Goal: Contribute content: Contribute content

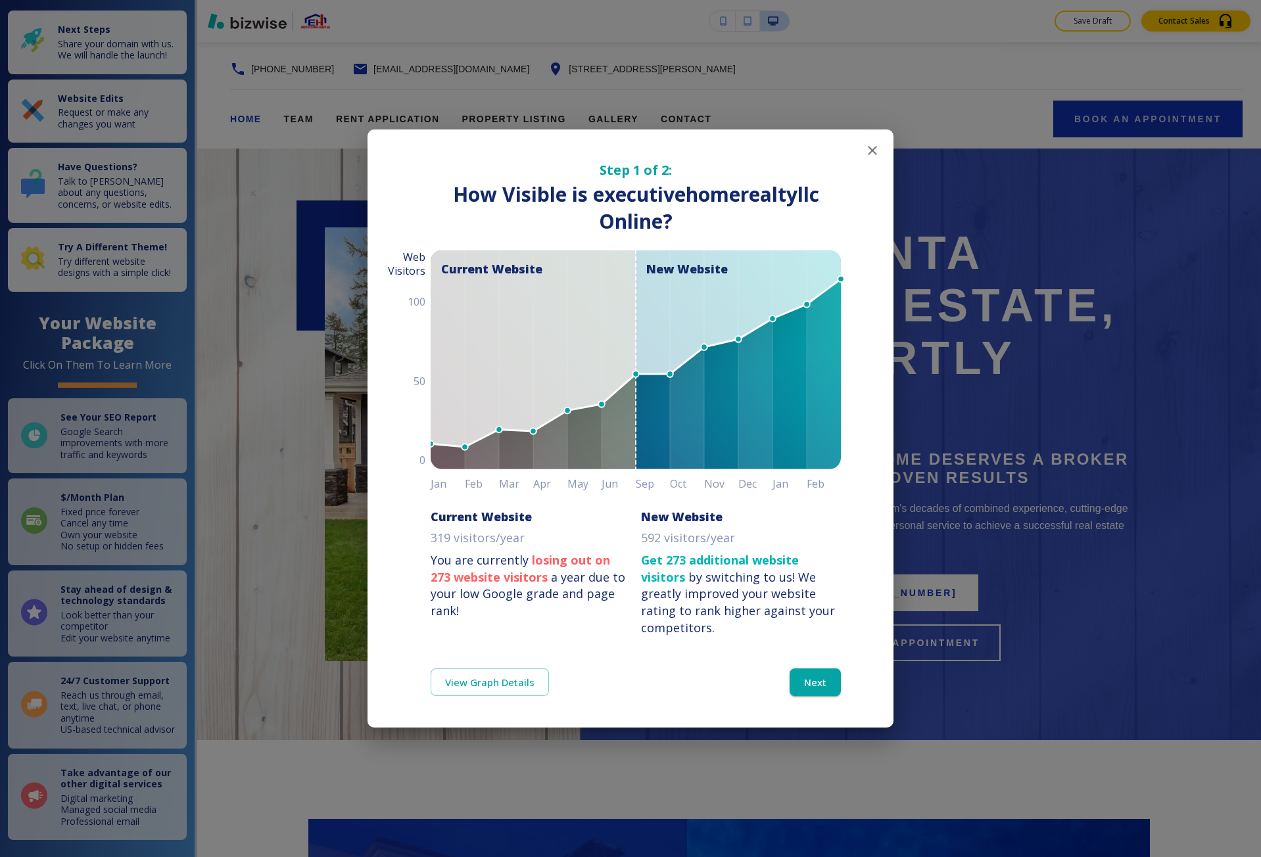
click at [607, 57] on div "Step 1 of 2: How Visible are You Online? How Visible is executivehomerealtyllc …" at bounding box center [630, 428] width 1261 height 857
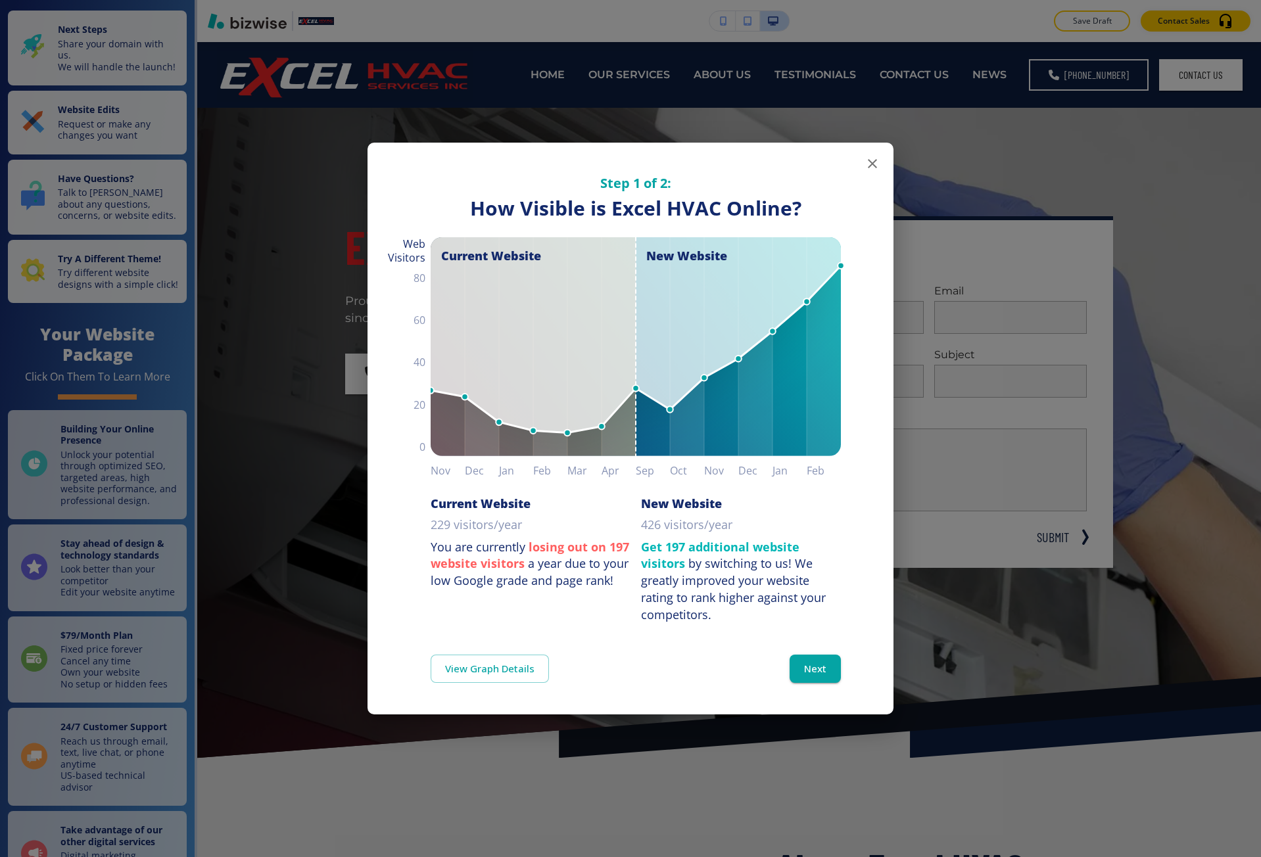
click at [302, 176] on div "Step 1 of 2: How Visible are You Online? How Visible is Excel HVAC Online? Curr…" at bounding box center [630, 428] width 1261 height 857
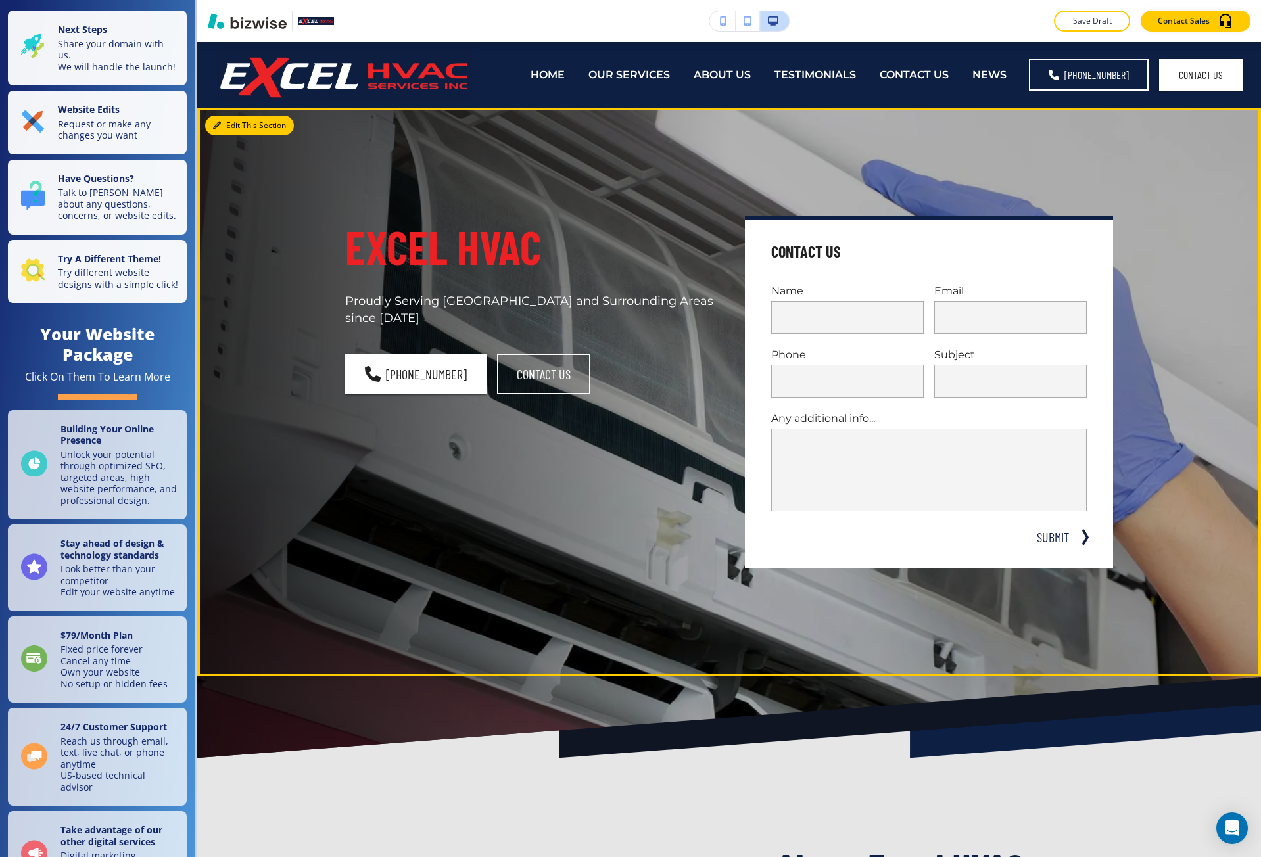
click at [224, 126] on button "Edit This Section" at bounding box center [249, 126] width 89 height 20
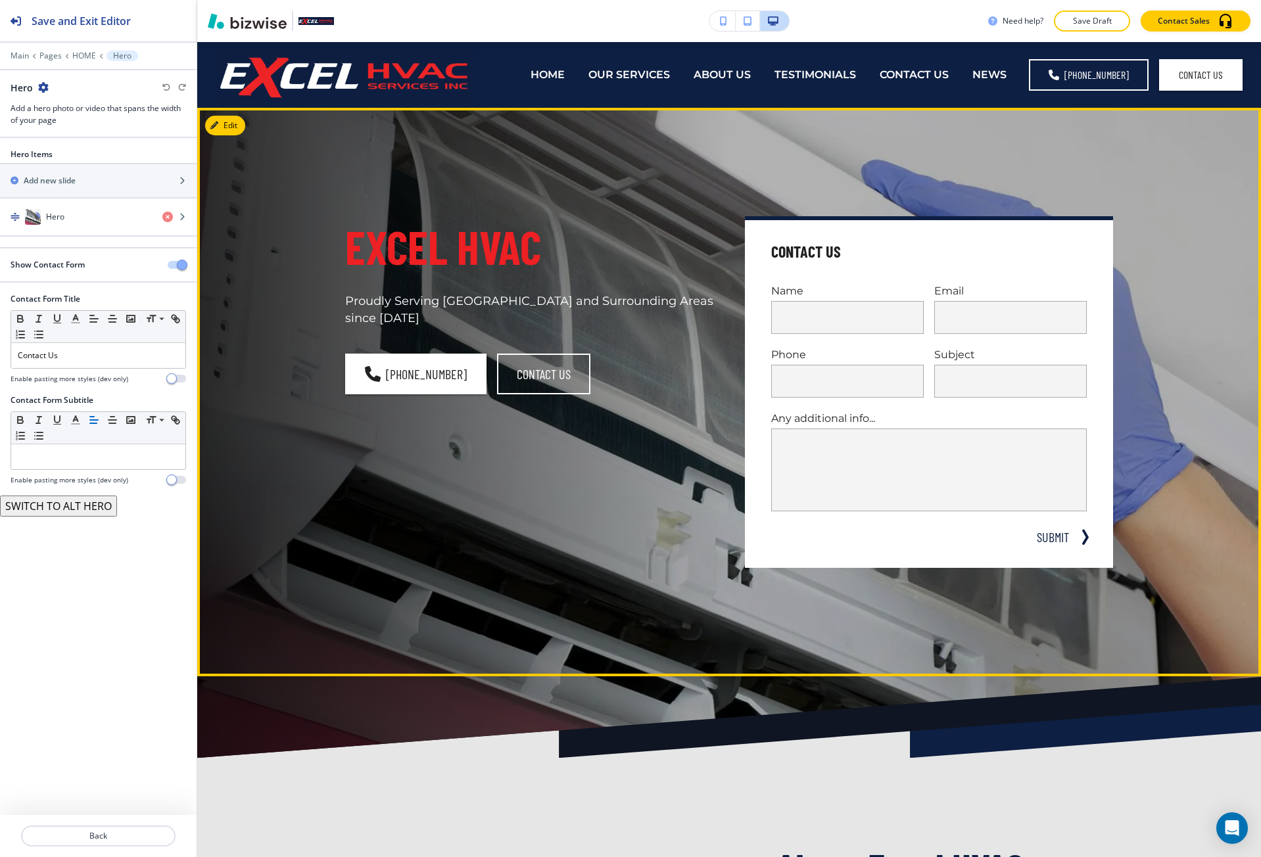
scroll to position [66, 0]
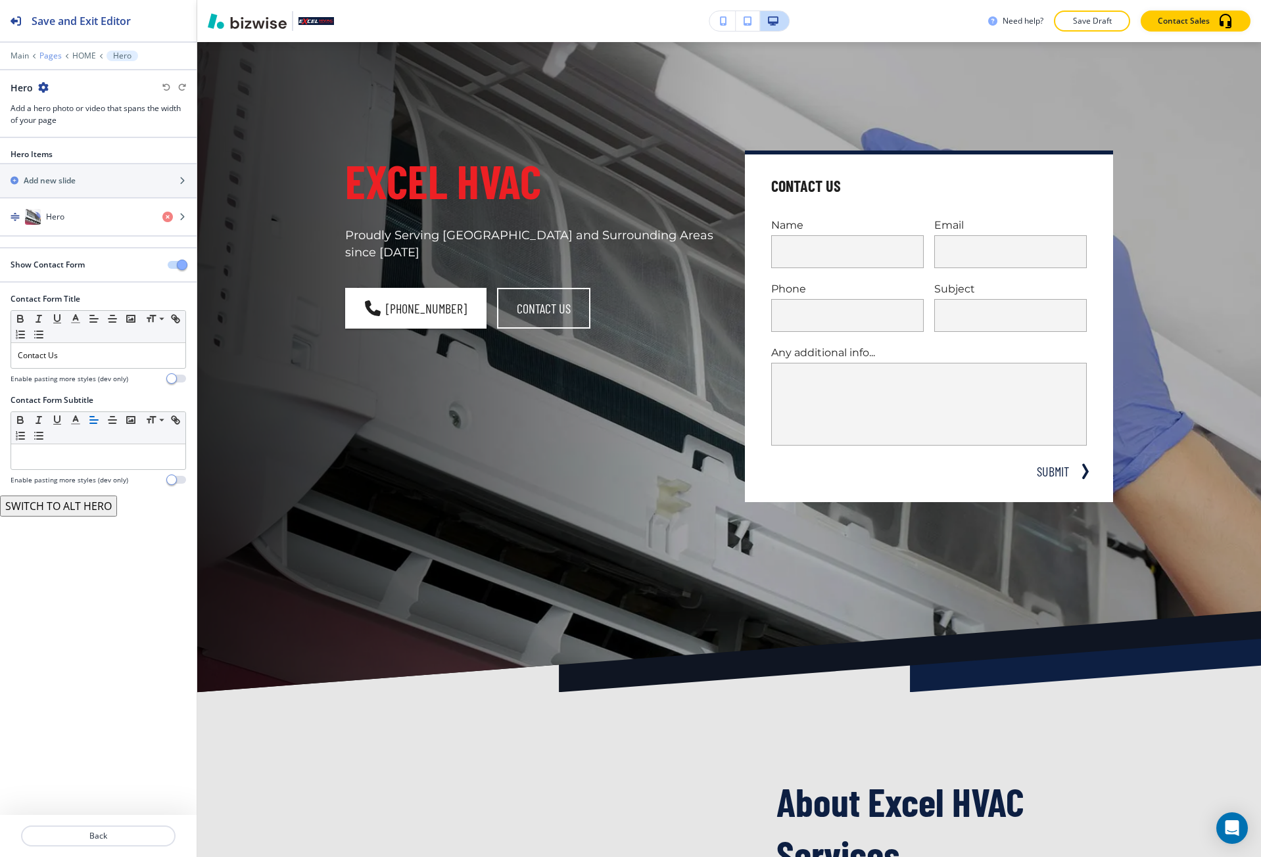
click at [53, 58] on p "Pages" at bounding box center [50, 55] width 22 height 9
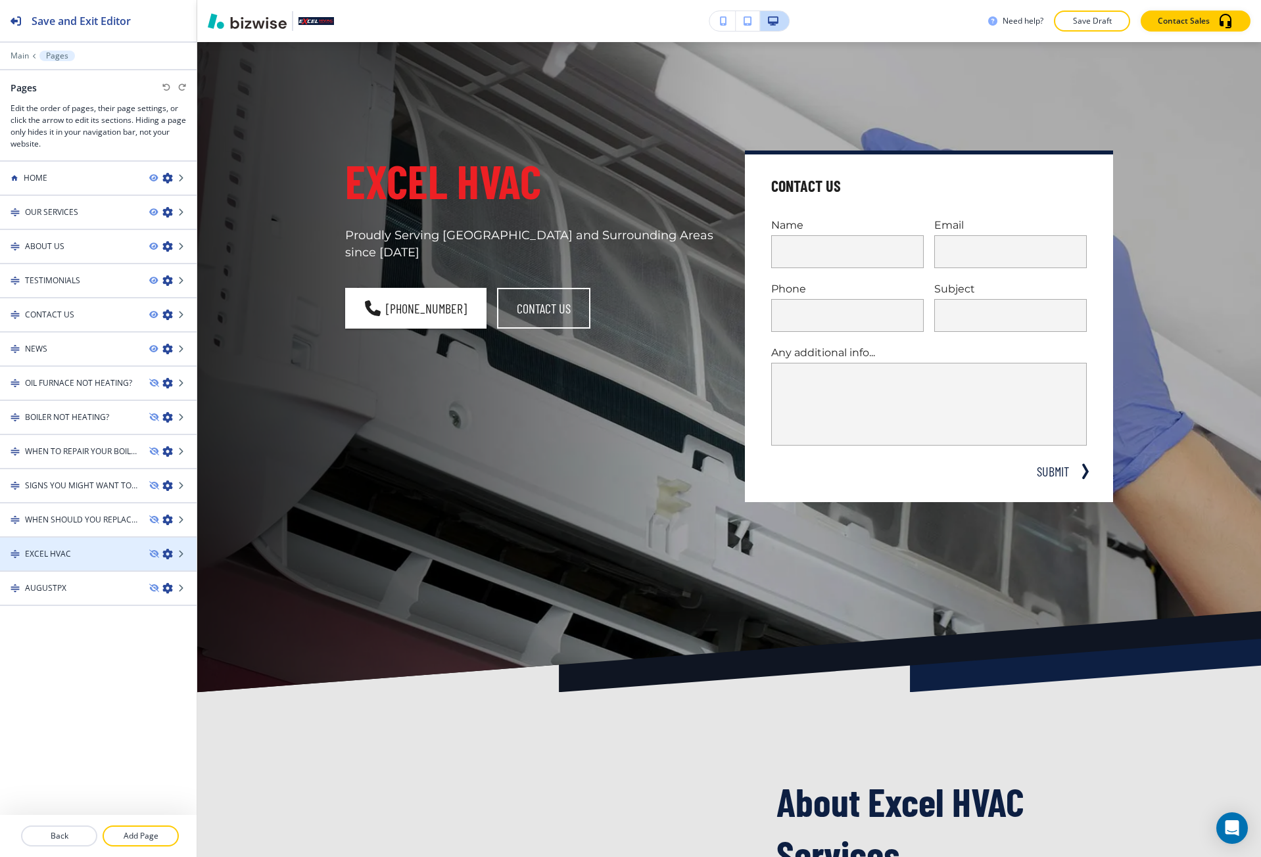
click at [87, 560] on div at bounding box center [98, 565] width 197 height 11
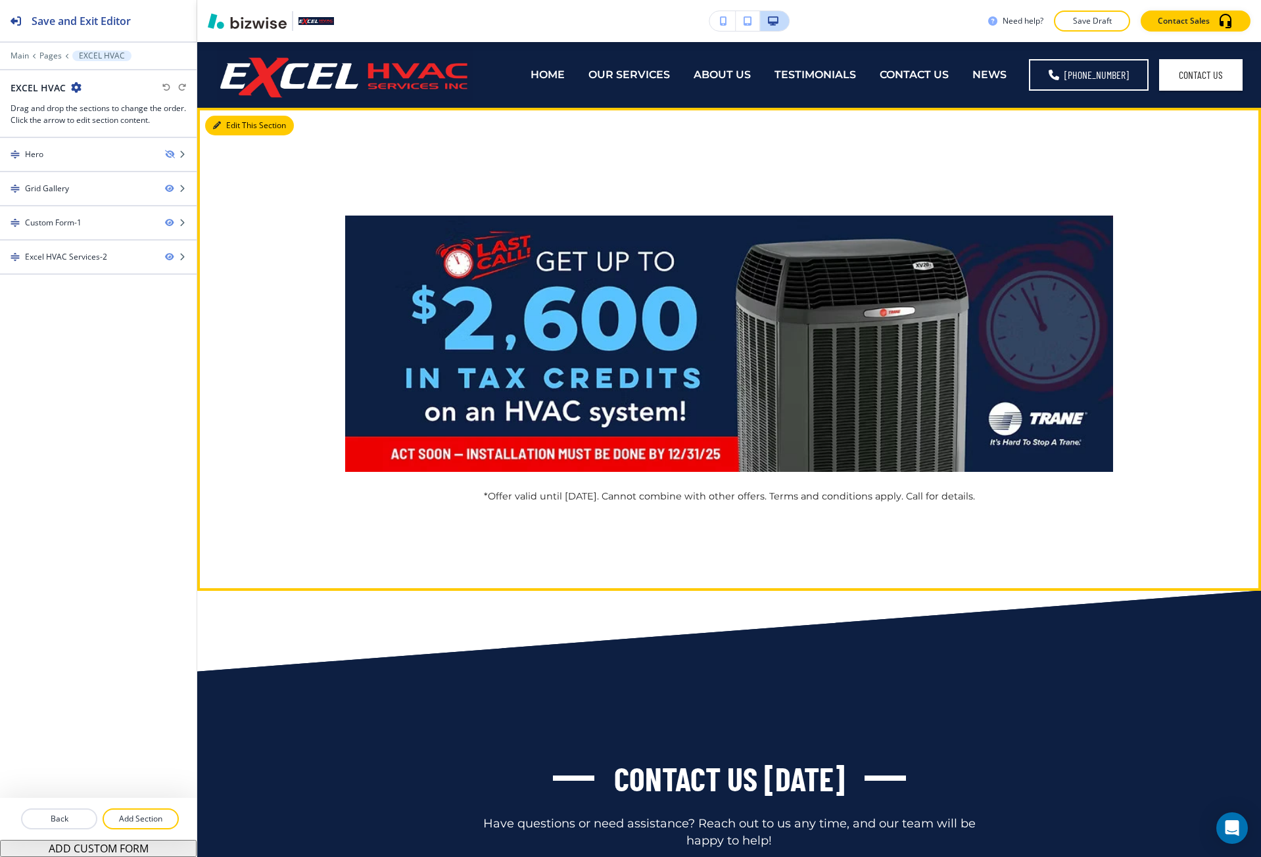
click at [212, 125] on button "Edit This Section" at bounding box center [249, 126] width 89 height 20
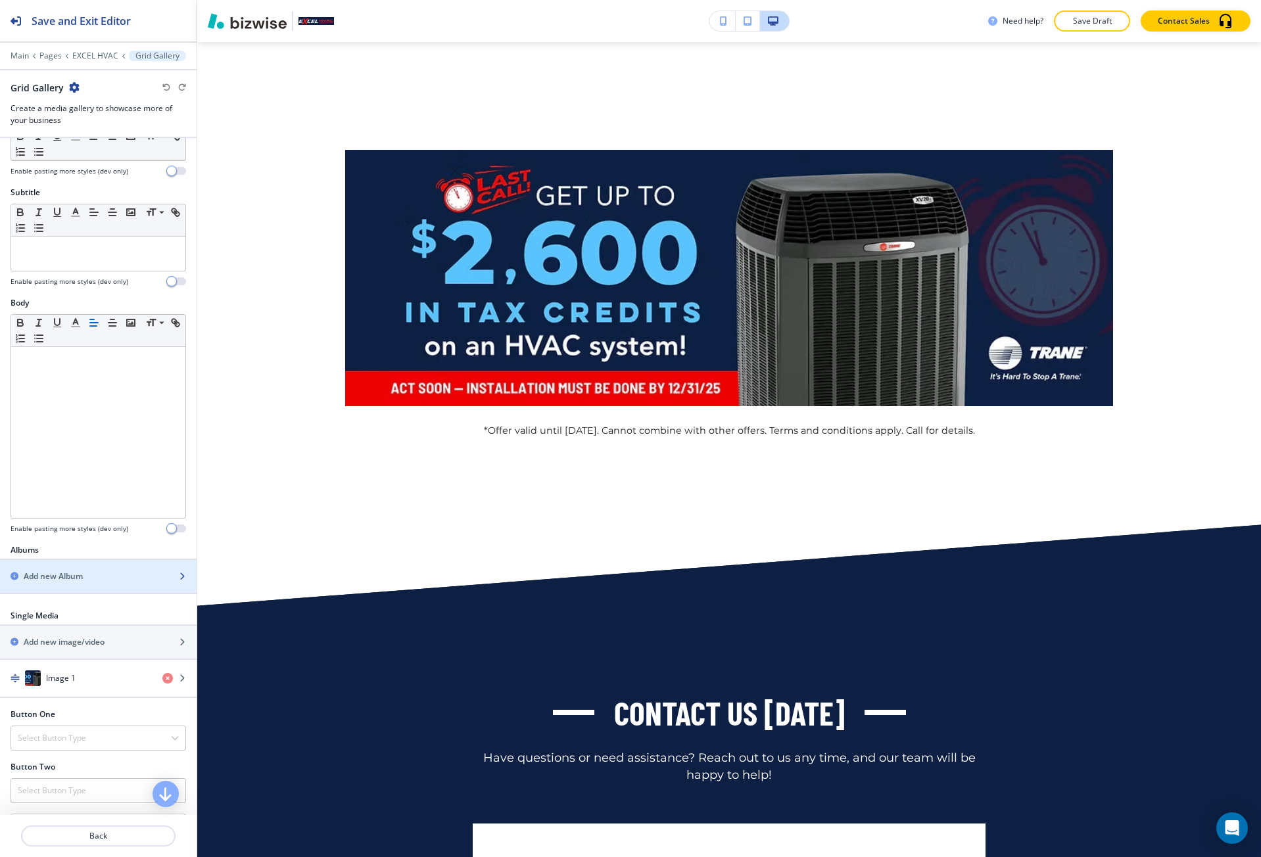
scroll to position [66, 0]
click at [86, 672] on div "Image 1" at bounding box center [76, 676] width 152 height 16
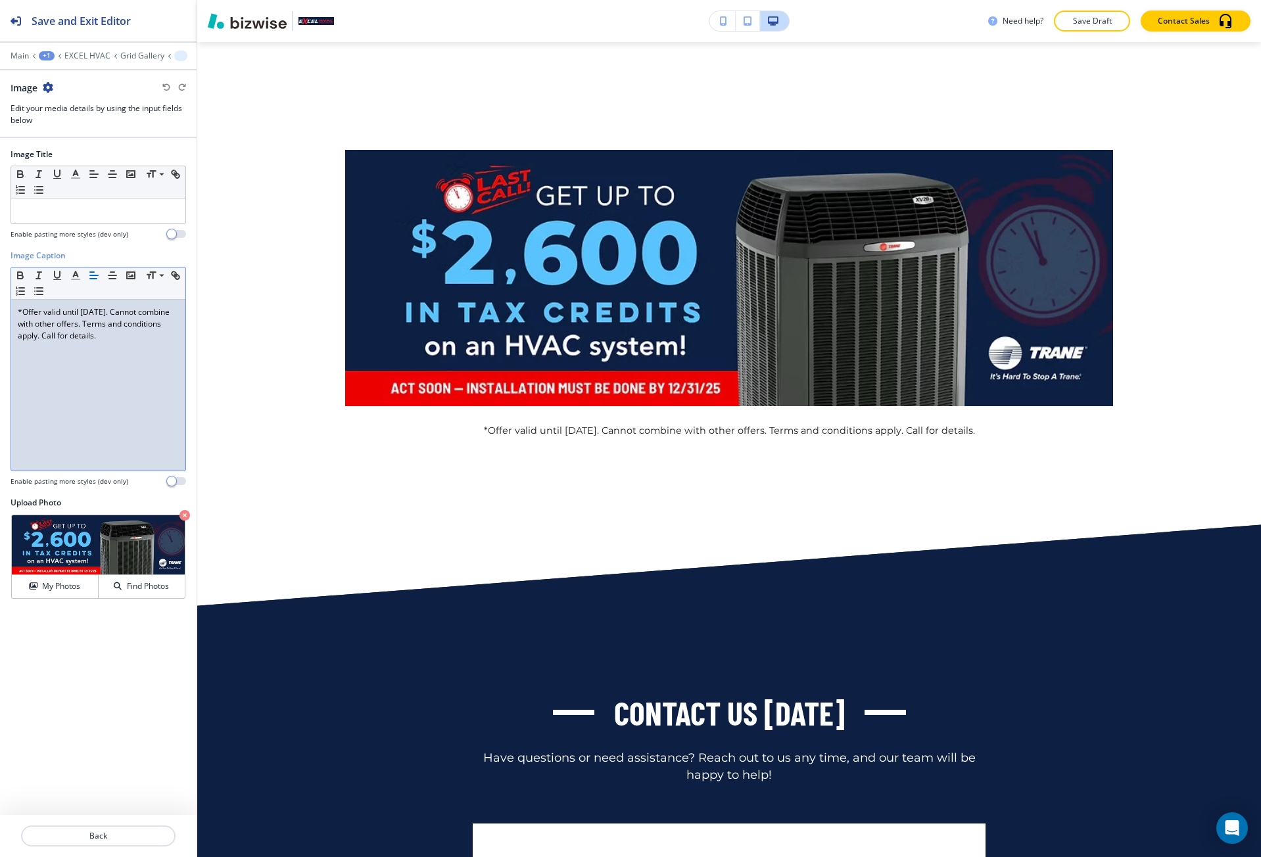
click at [30, 314] on p "*Offer valid until August 31, 2025. Cannot combine with other offers. Terms and…" at bounding box center [98, 324] width 161 height 36
click at [32, 314] on p "*Offer valid until August 31, 2025. Cannot combine with other offers. Terms and…" at bounding box center [98, 324] width 161 height 36
click at [54, 314] on p "*Offer valid until August 31, 2025. Cannot combine with other offers. Terms and…" at bounding box center [98, 324] width 161 height 36
drag, startPoint x: 54, startPoint y: 314, endPoint x: 128, endPoint y: 312, distance: 73.7
click at [128, 312] on p "*Offer valid until August 31, 2025. Cannot combine with other offers. Terms and…" at bounding box center [98, 324] width 161 height 36
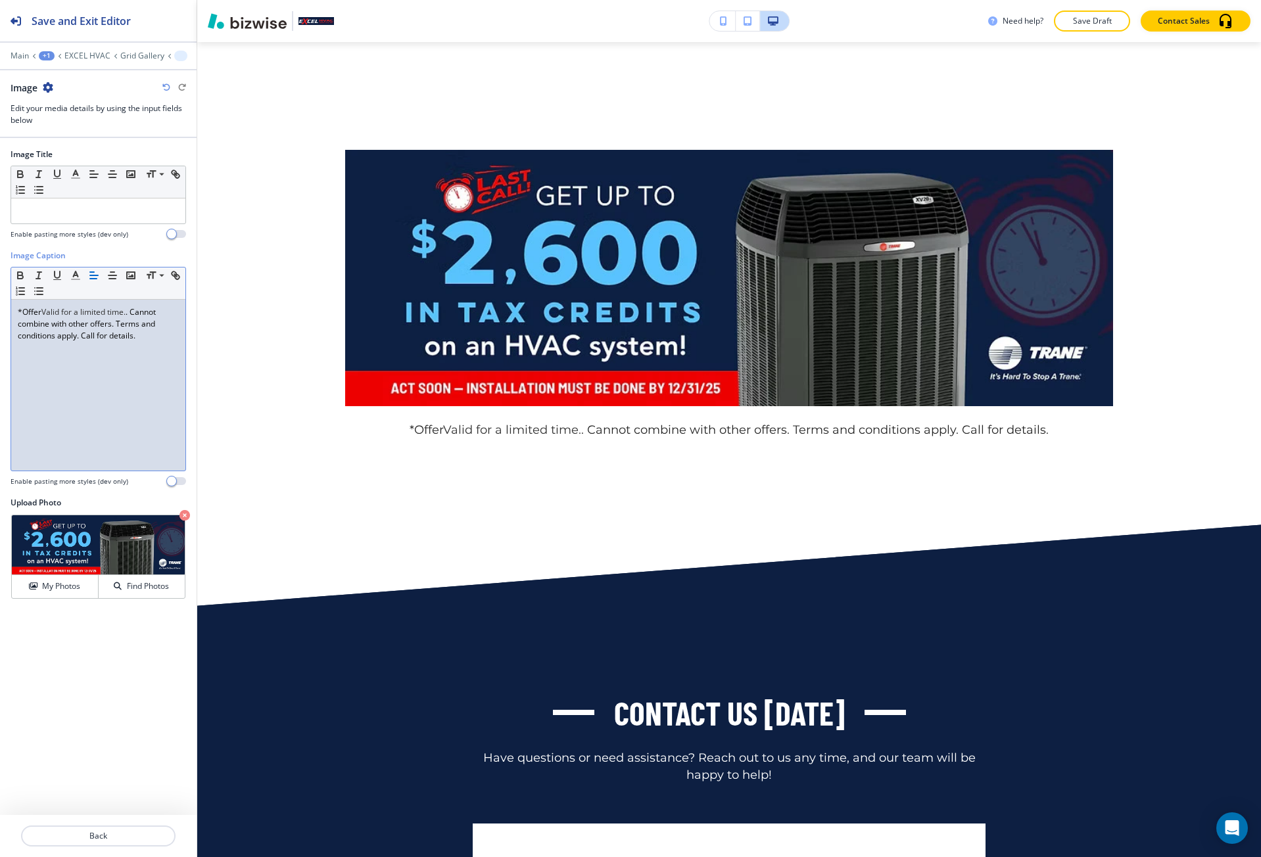
click at [46, 314] on span "Valid for a limited time." at bounding box center [83, 311] width 84 height 11
click at [126, 314] on span "alid for a limited time." at bounding box center [87, 311] width 80 height 11
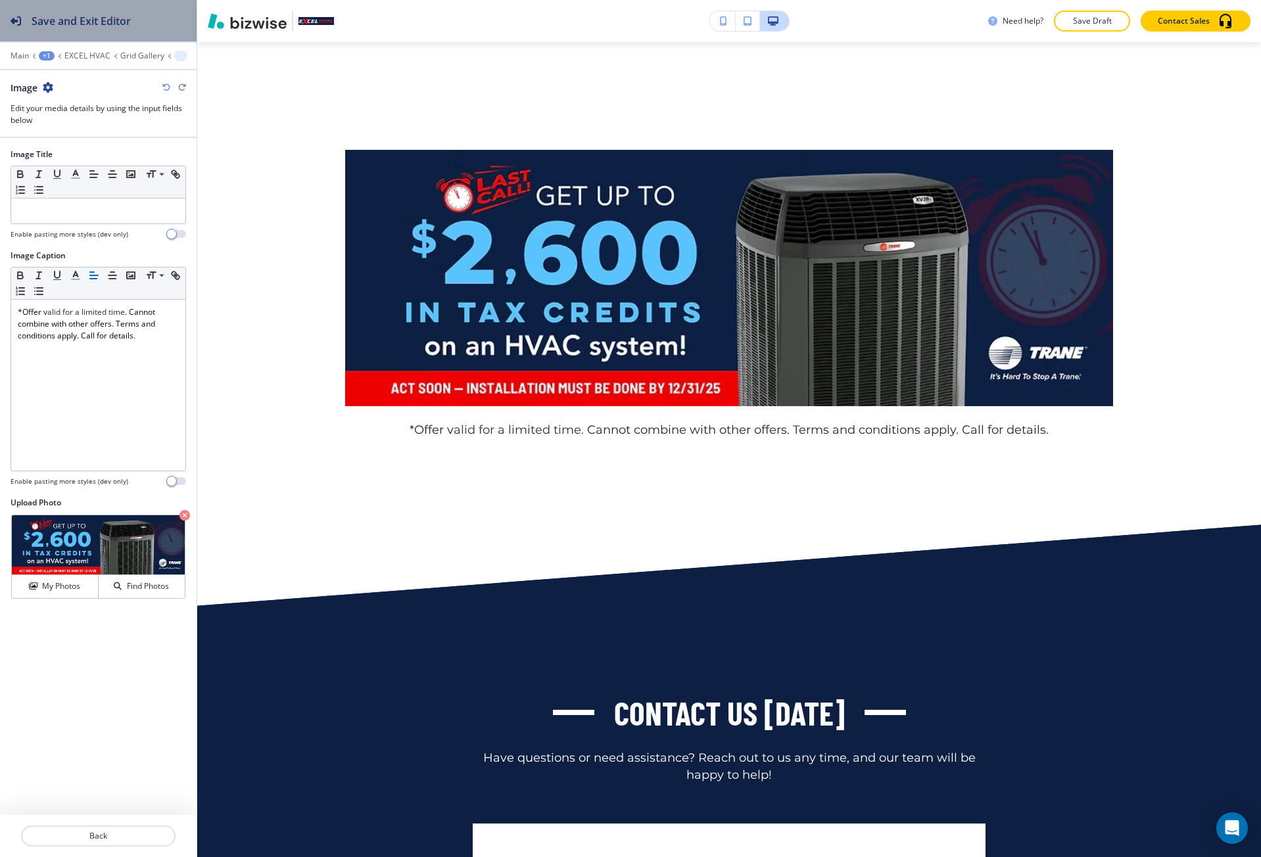
click at [135, 31] on button "Save and Exit Editor" at bounding box center [98, 20] width 197 height 41
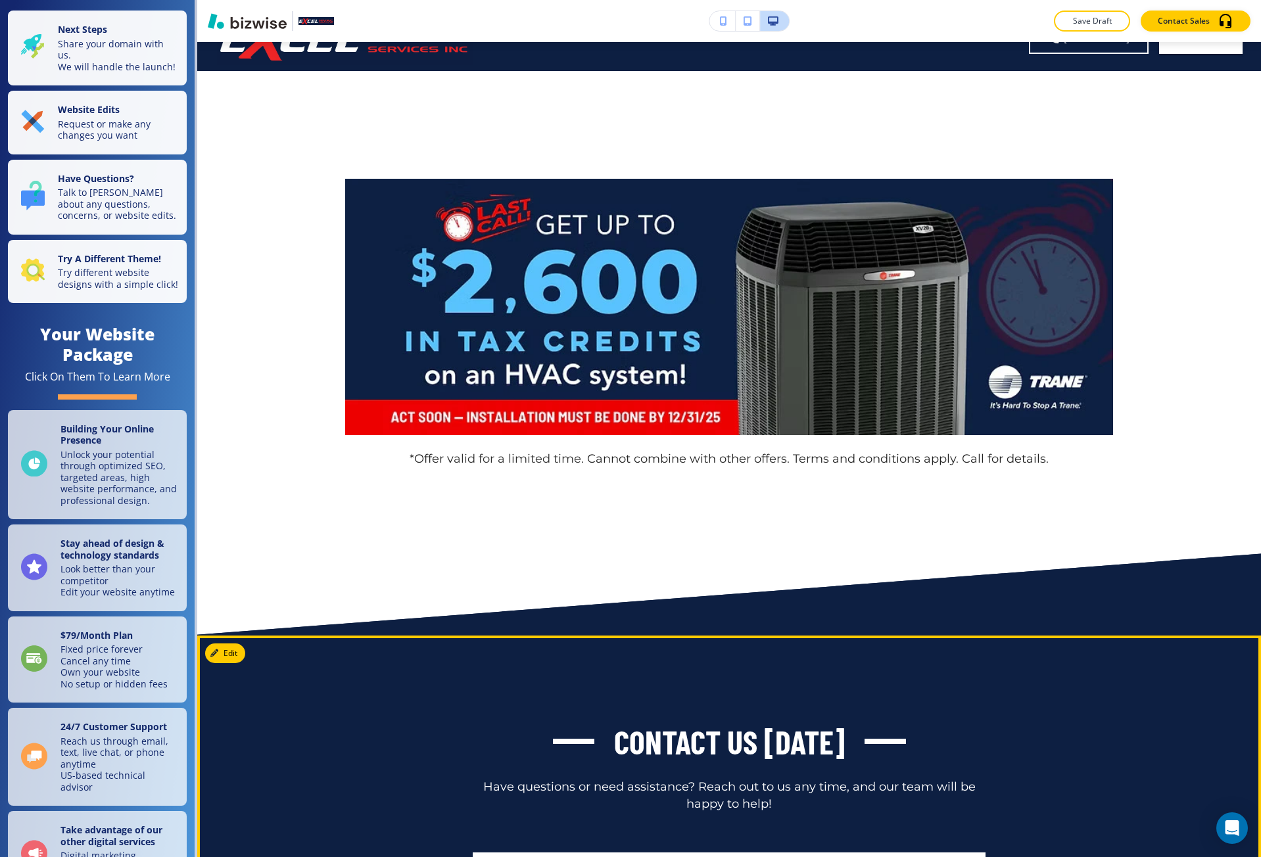
scroll to position [0, 0]
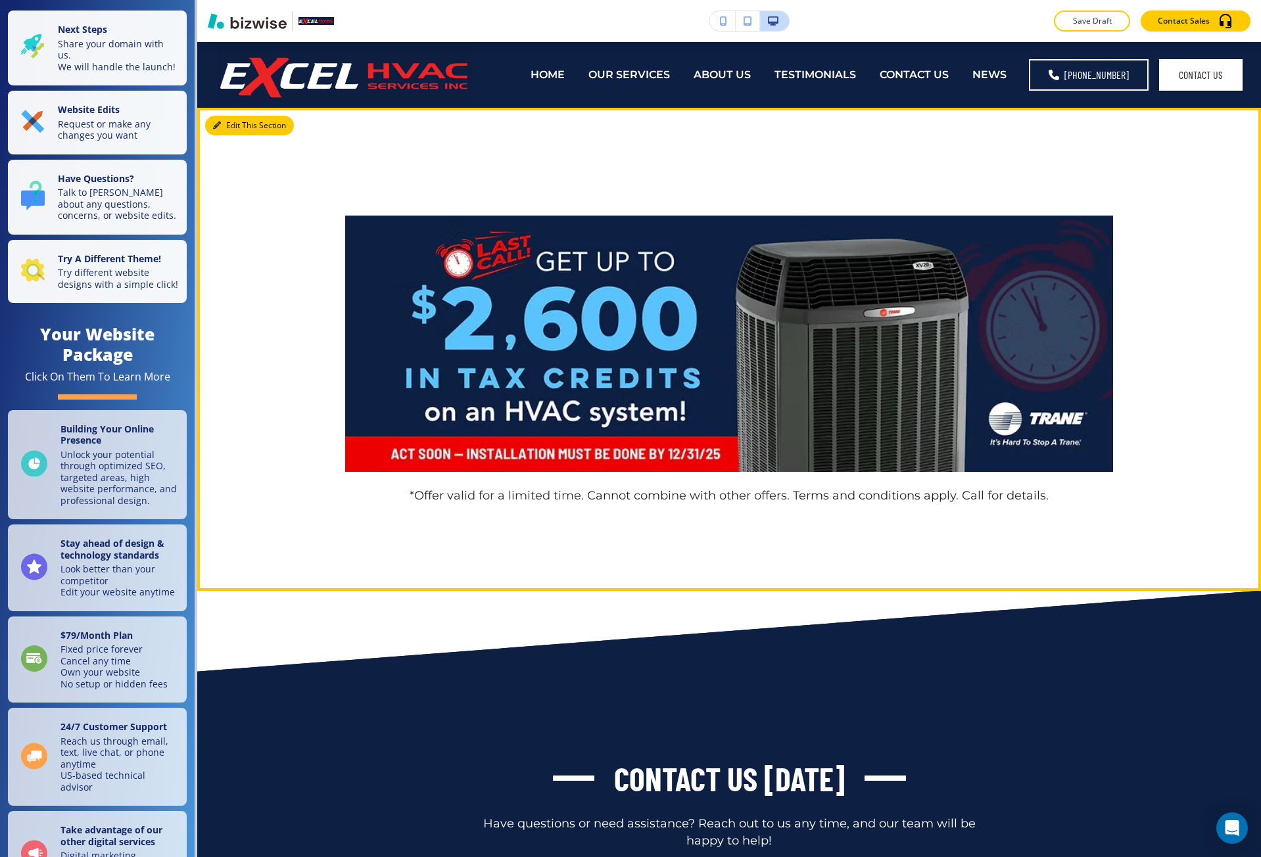
drag, startPoint x: 218, startPoint y: 119, endPoint x: 185, endPoint y: 103, distance: 35.9
click at [218, 119] on button "Edit This Section" at bounding box center [249, 126] width 89 height 20
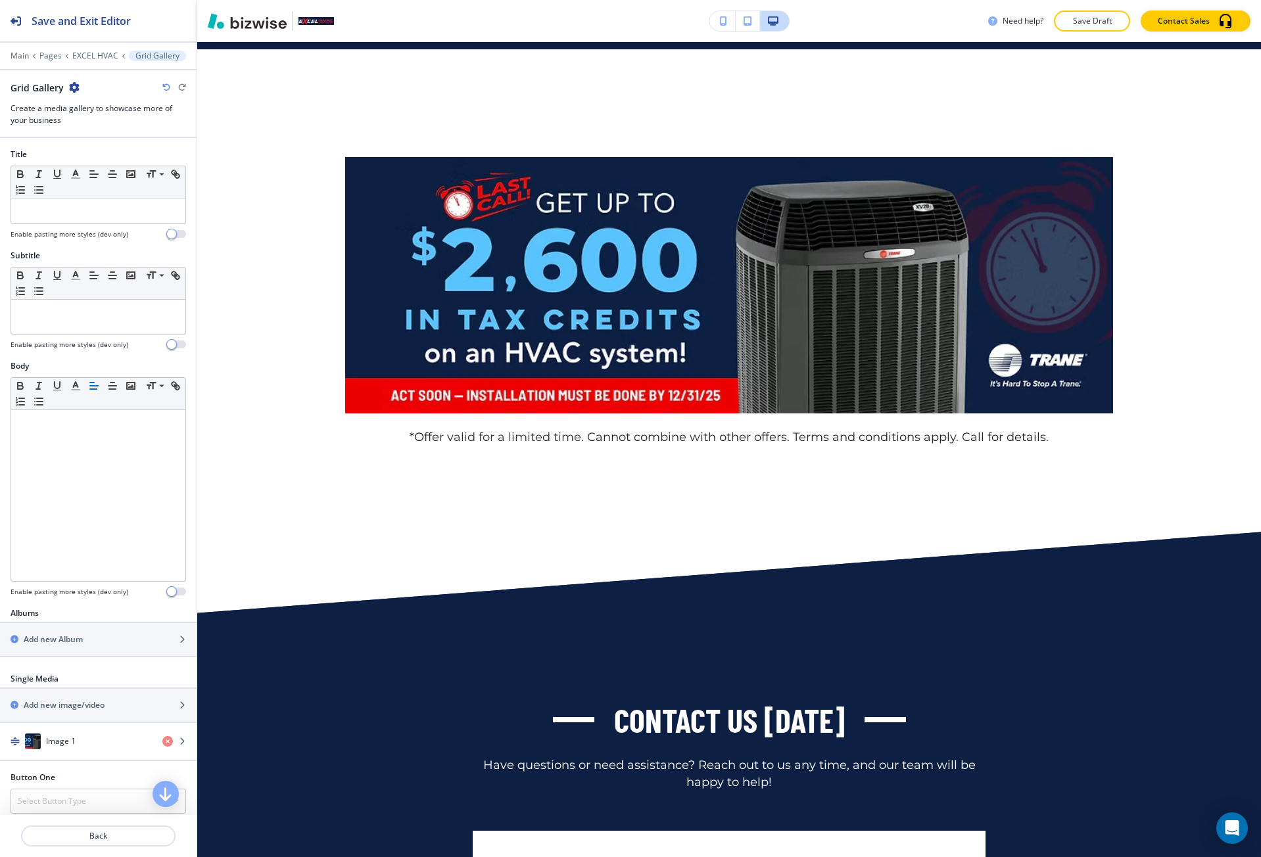
scroll to position [66, 0]
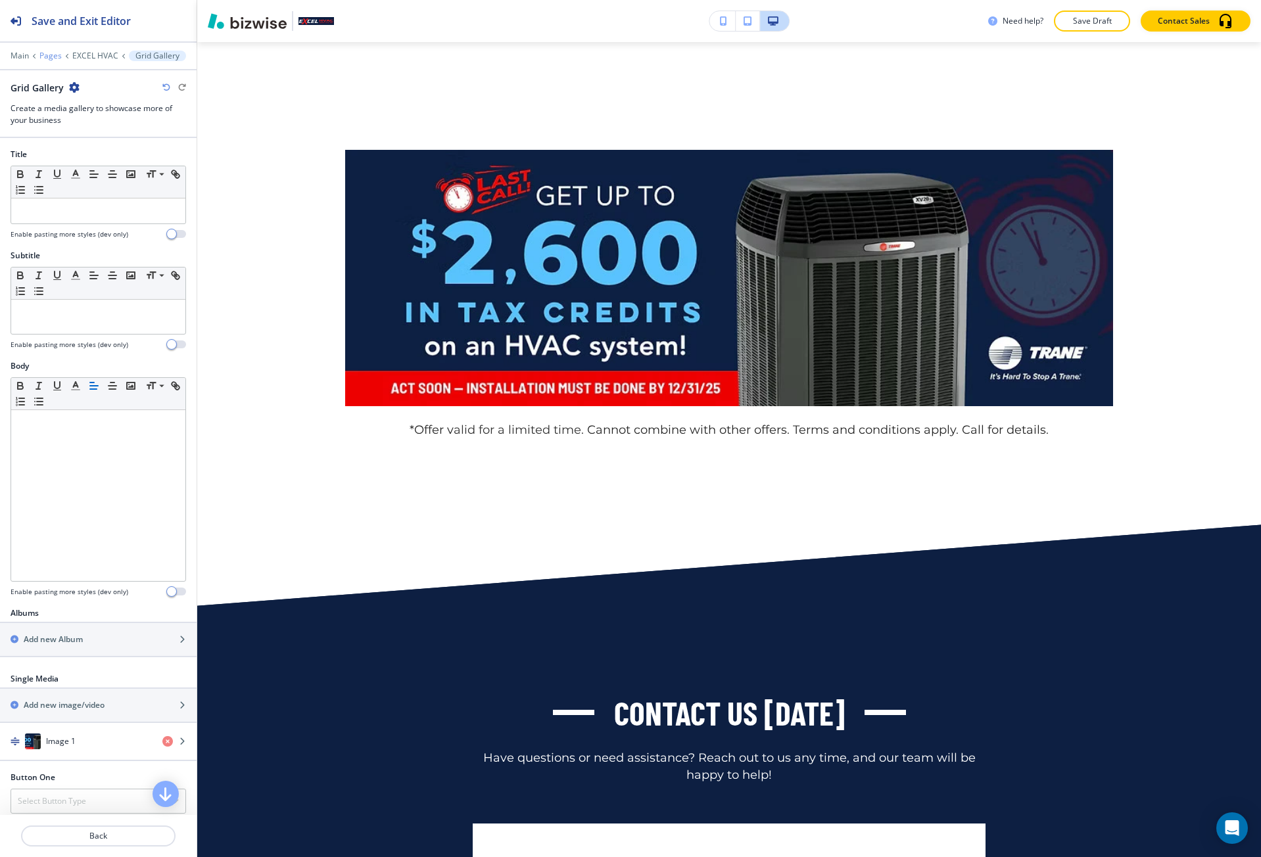
click at [45, 57] on p "Pages" at bounding box center [50, 55] width 22 height 9
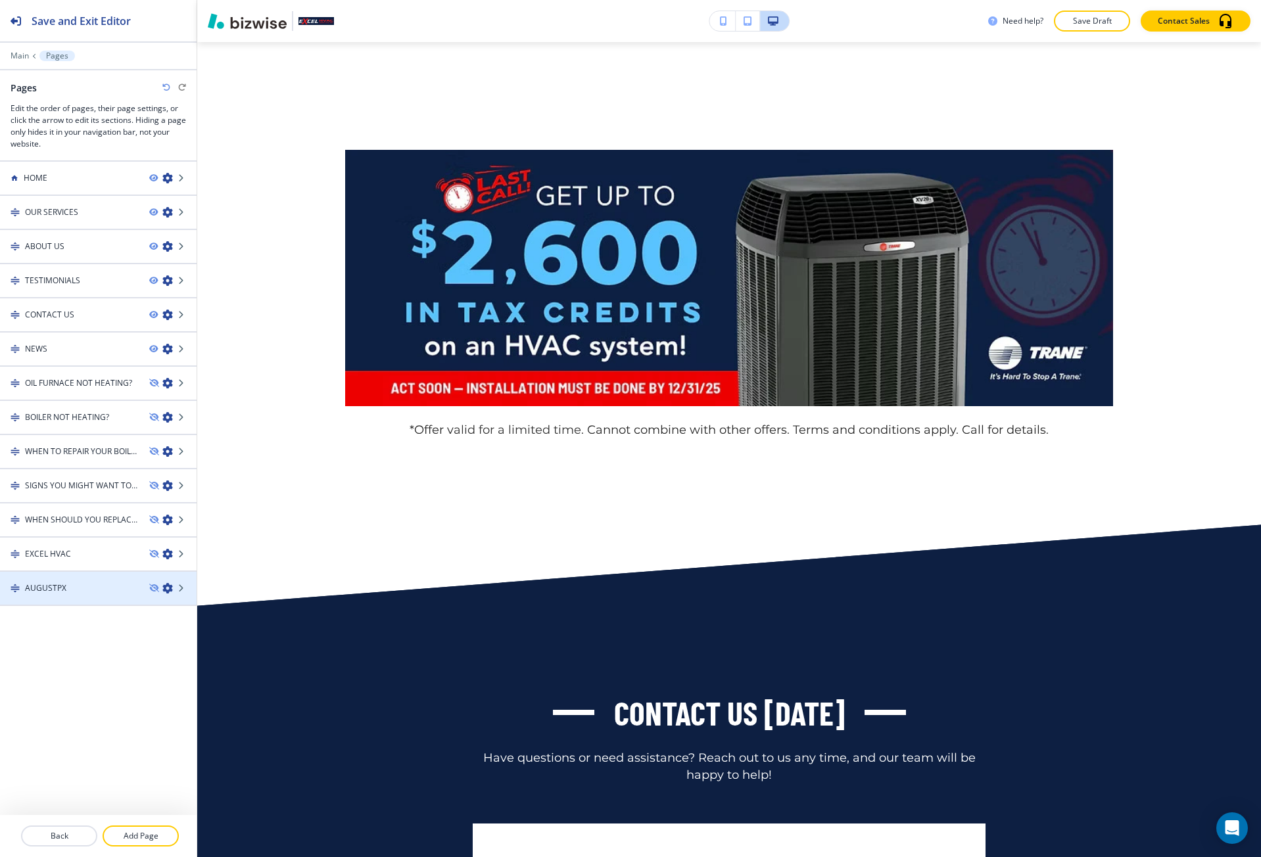
click at [101, 596] on div at bounding box center [98, 599] width 197 height 11
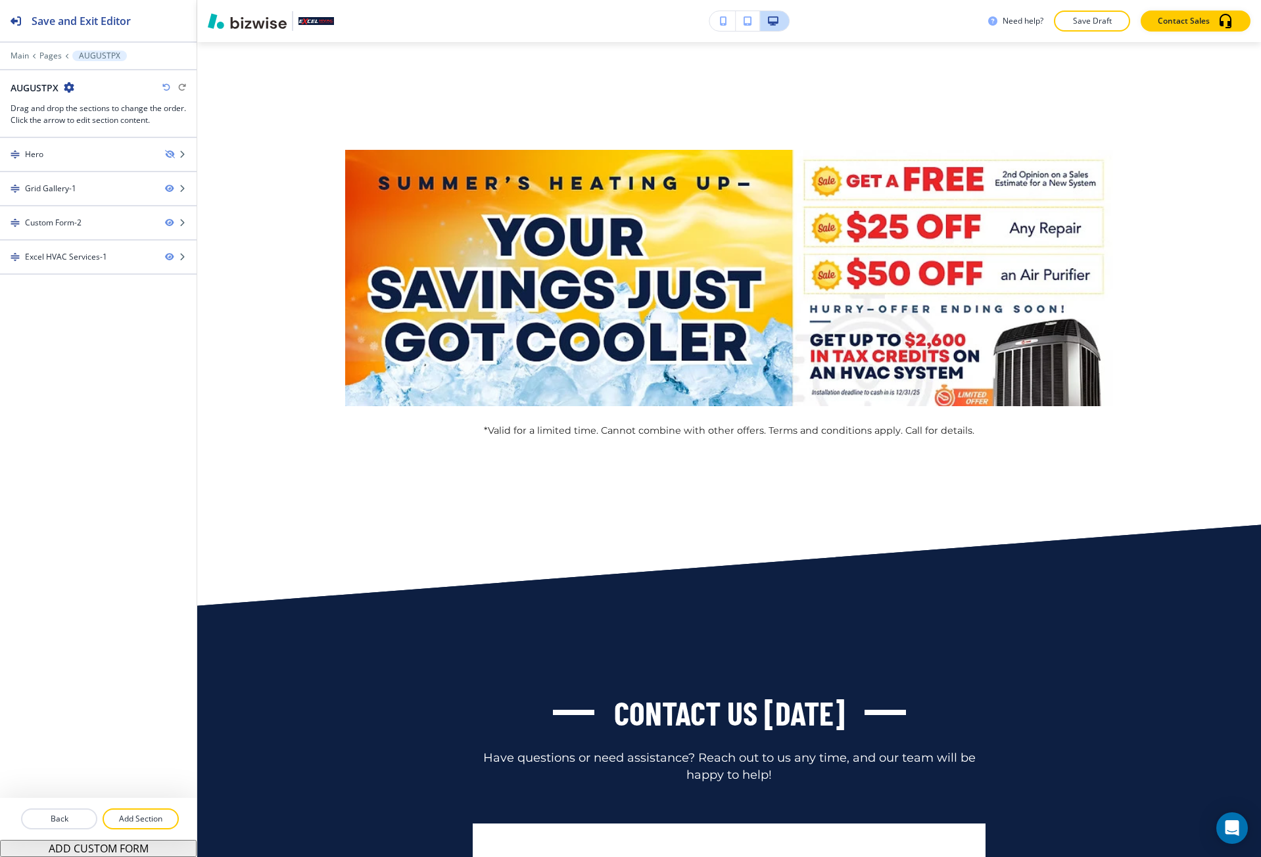
scroll to position [0, 0]
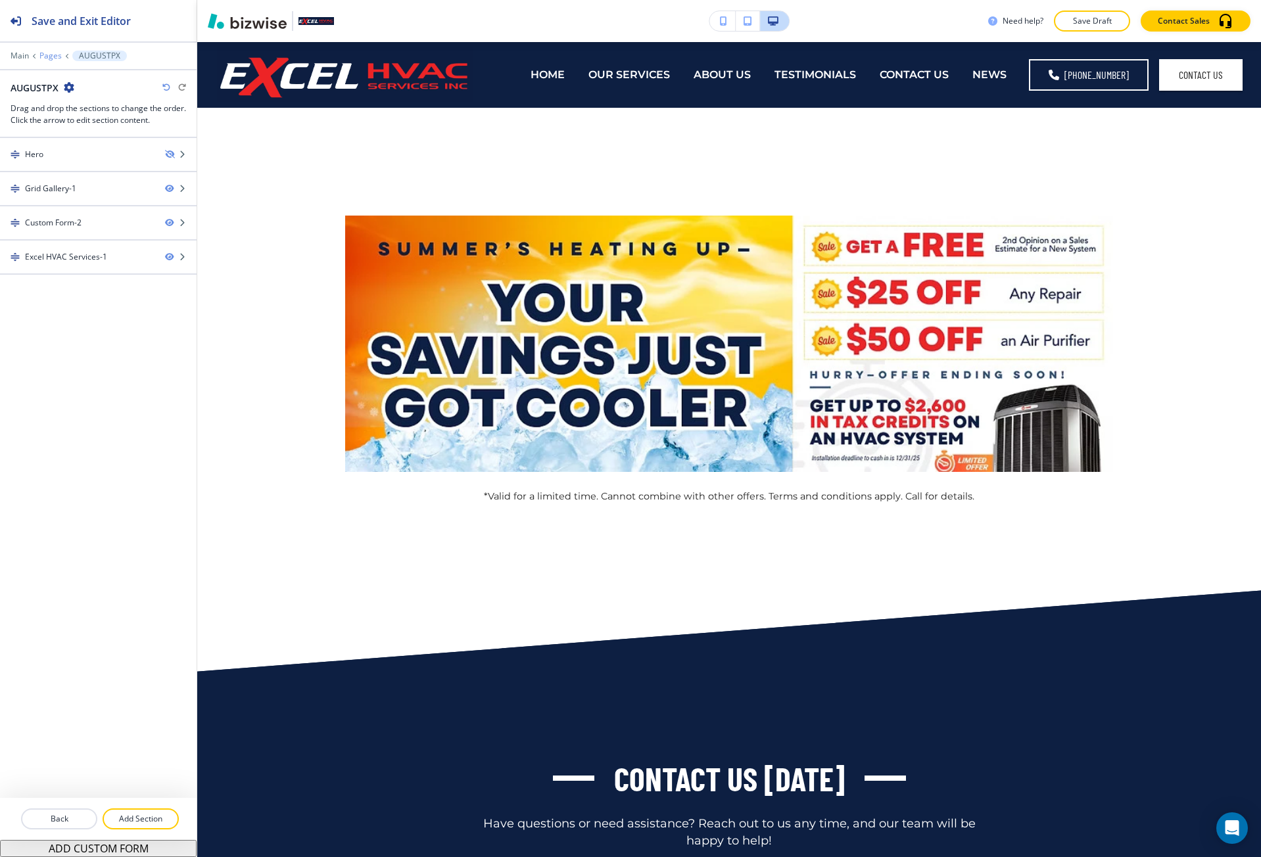
click at [57, 57] on p "Pages" at bounding box center [50, 55] width 22 height 9
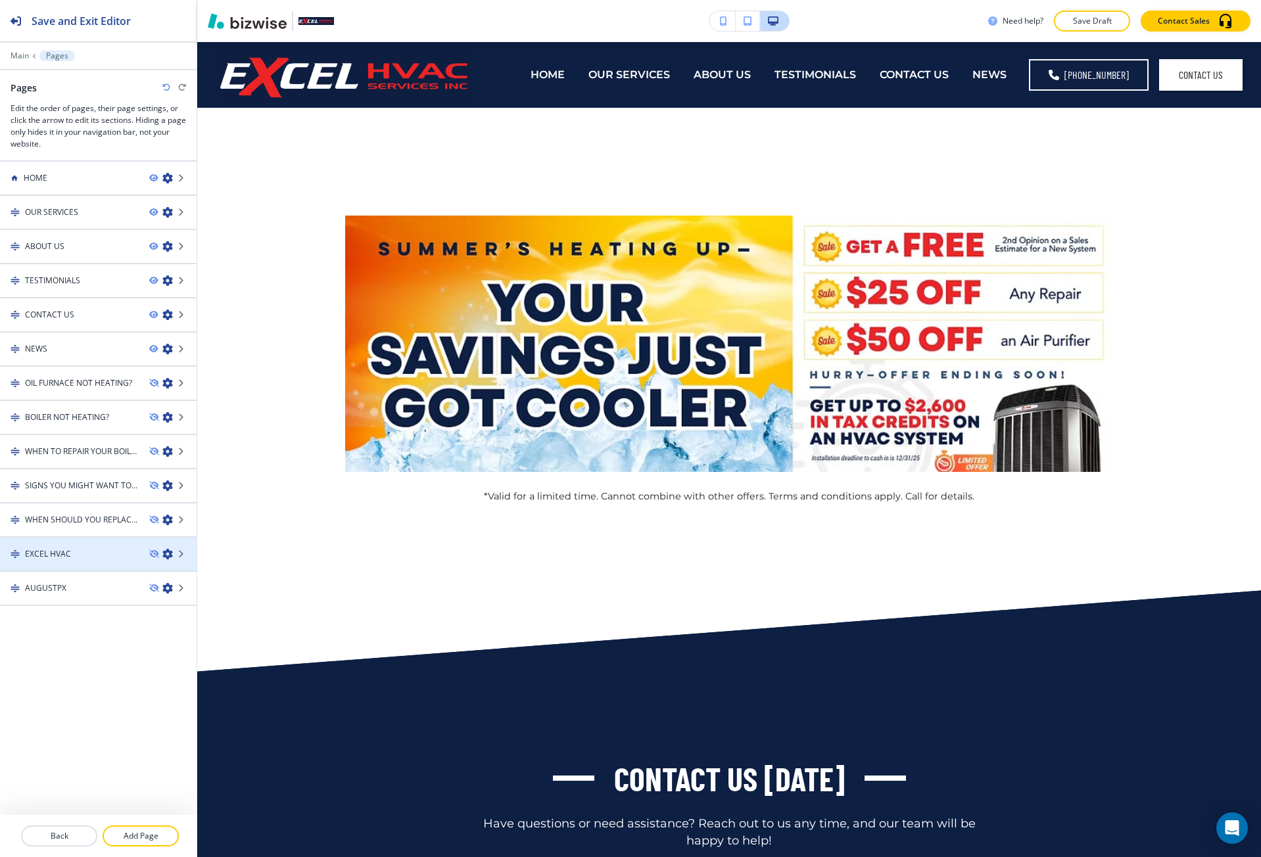
click at [90, 557] on div "EXCEL HVAC" at bounding box center [69, 554] width 139 height 12
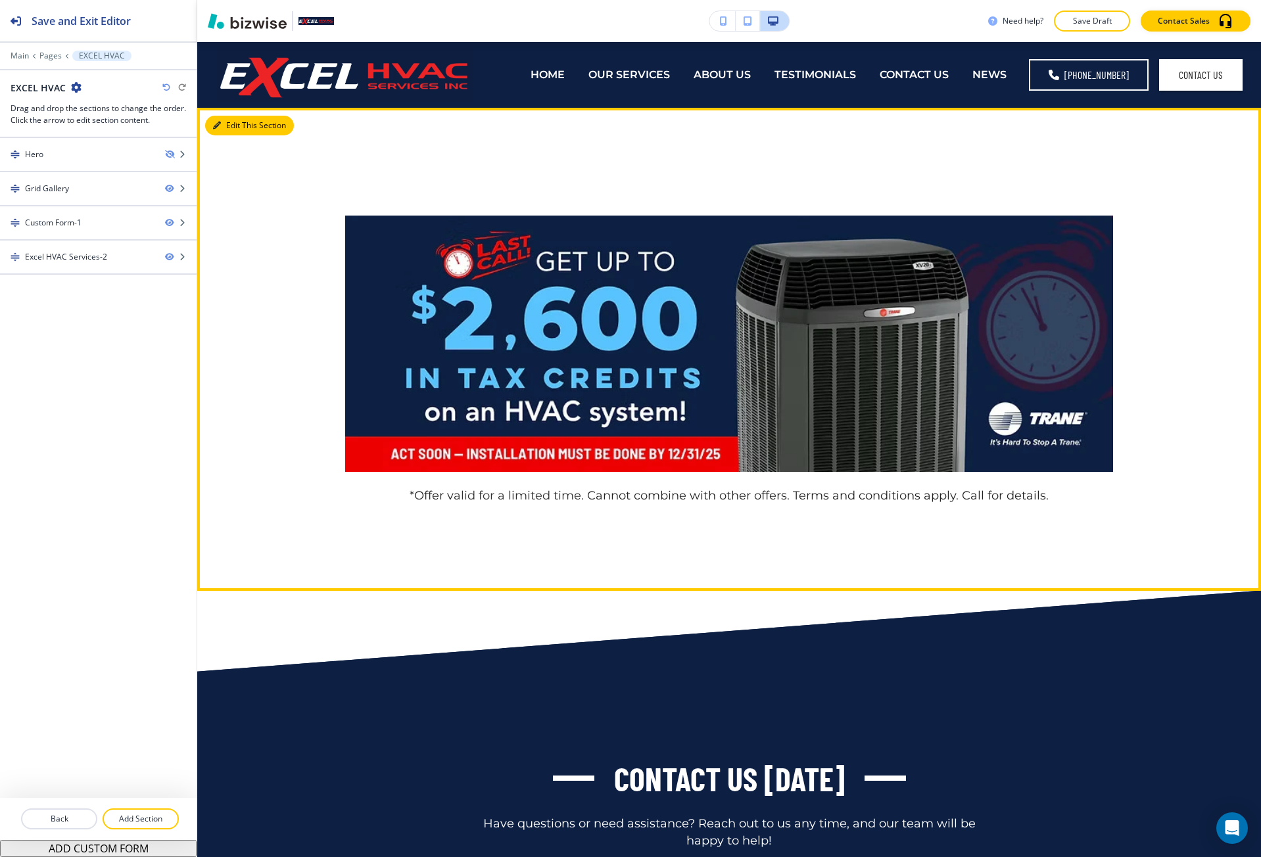
click at [214, 122] on icon "button" at bounding box center [217, 126] width 8 height 8
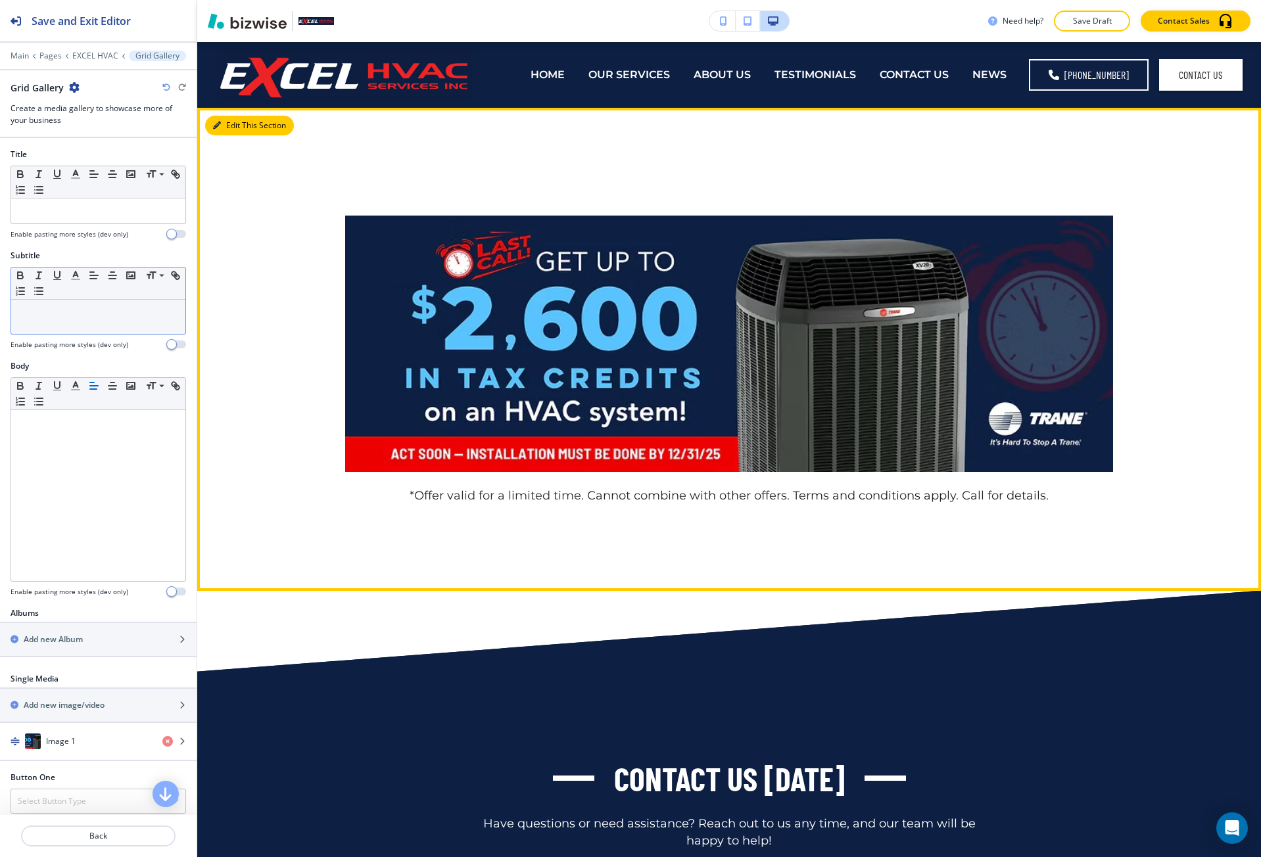
scroll to position [66, 0]
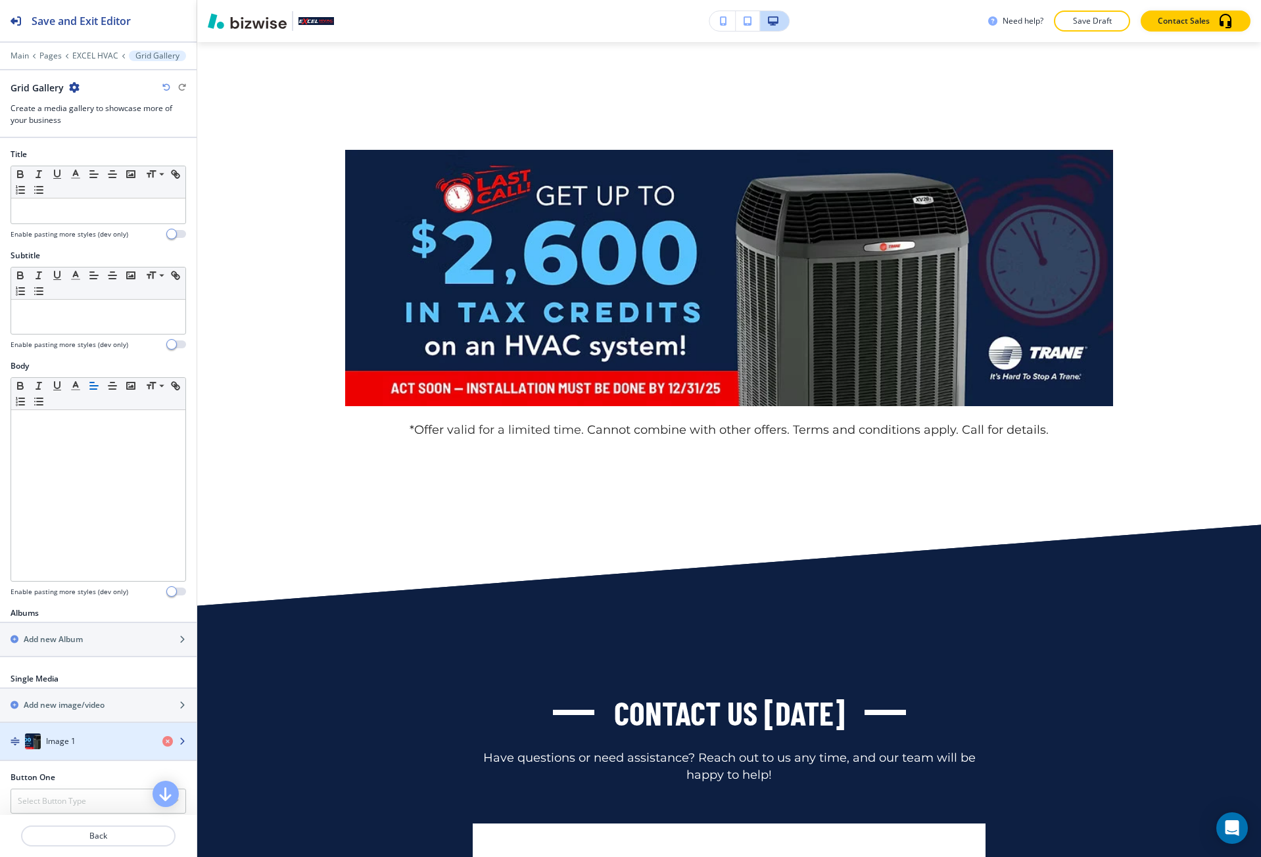
click at [55, 742] on h4 "Image 1" at bounding box center [61, 742] width 30 height 12
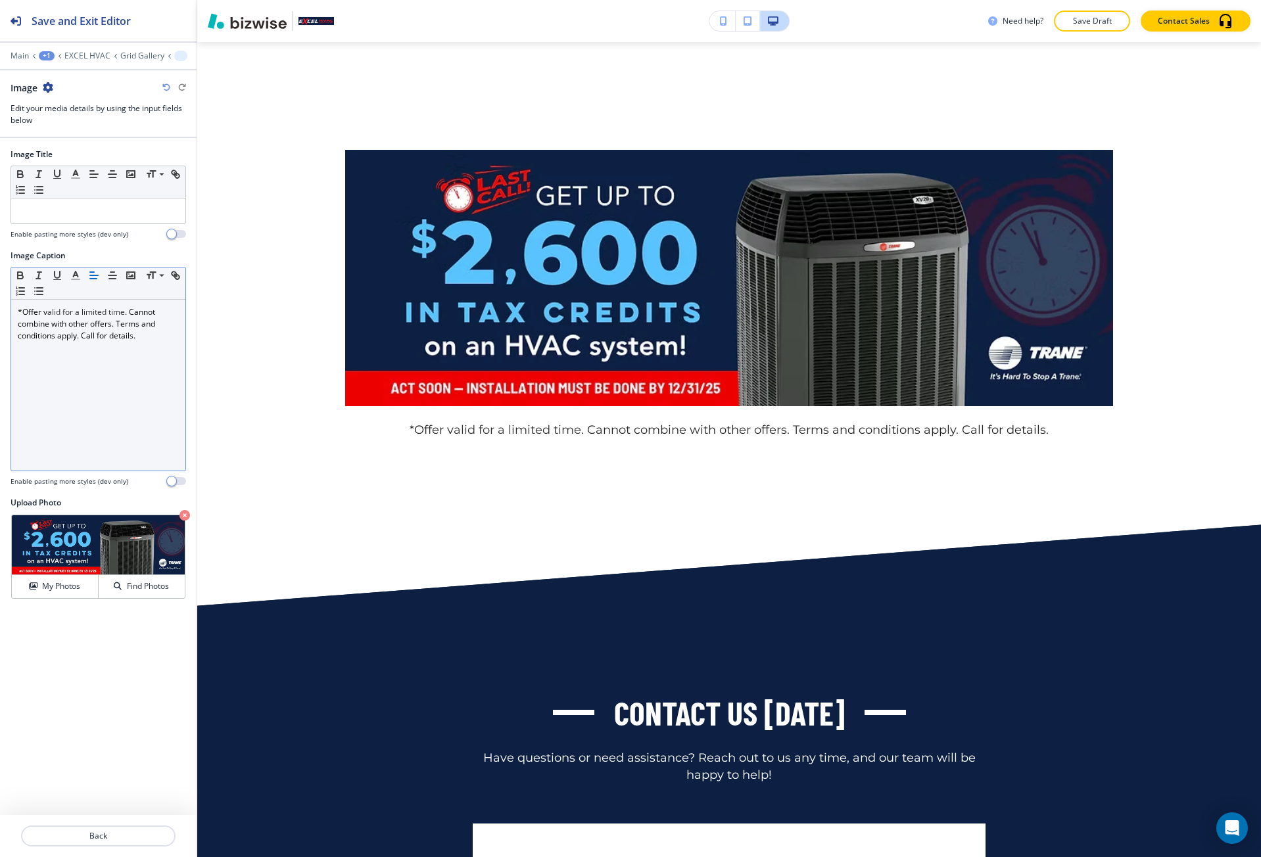
click at [93, 385] on div "*Offer v alid for a limited time . Cannot combine with other offers. Terms and …" at bounding box center [98, 385] width 174 height 171
click at [149, 291] on span at bounding box center [161, 294] width 30 height 16
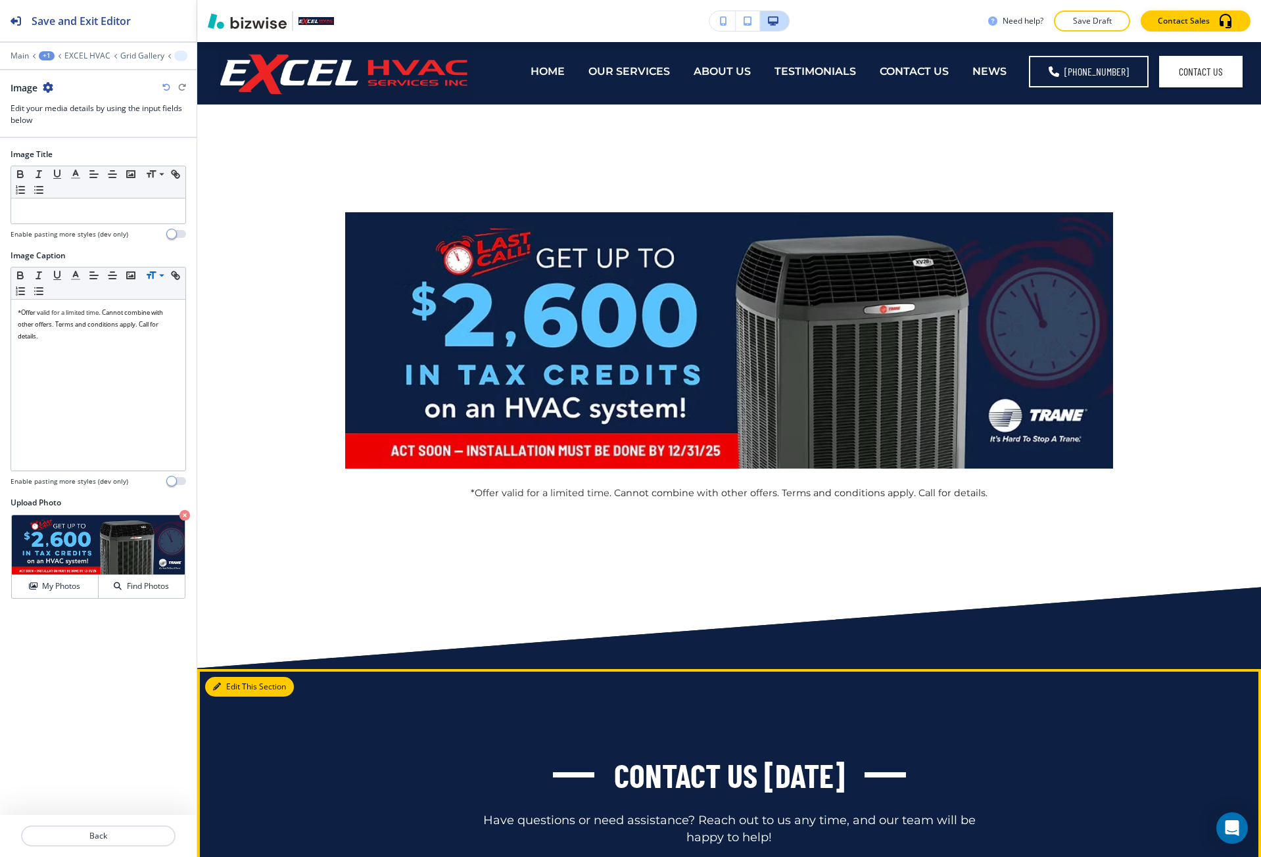
scroll to position [0, 0]
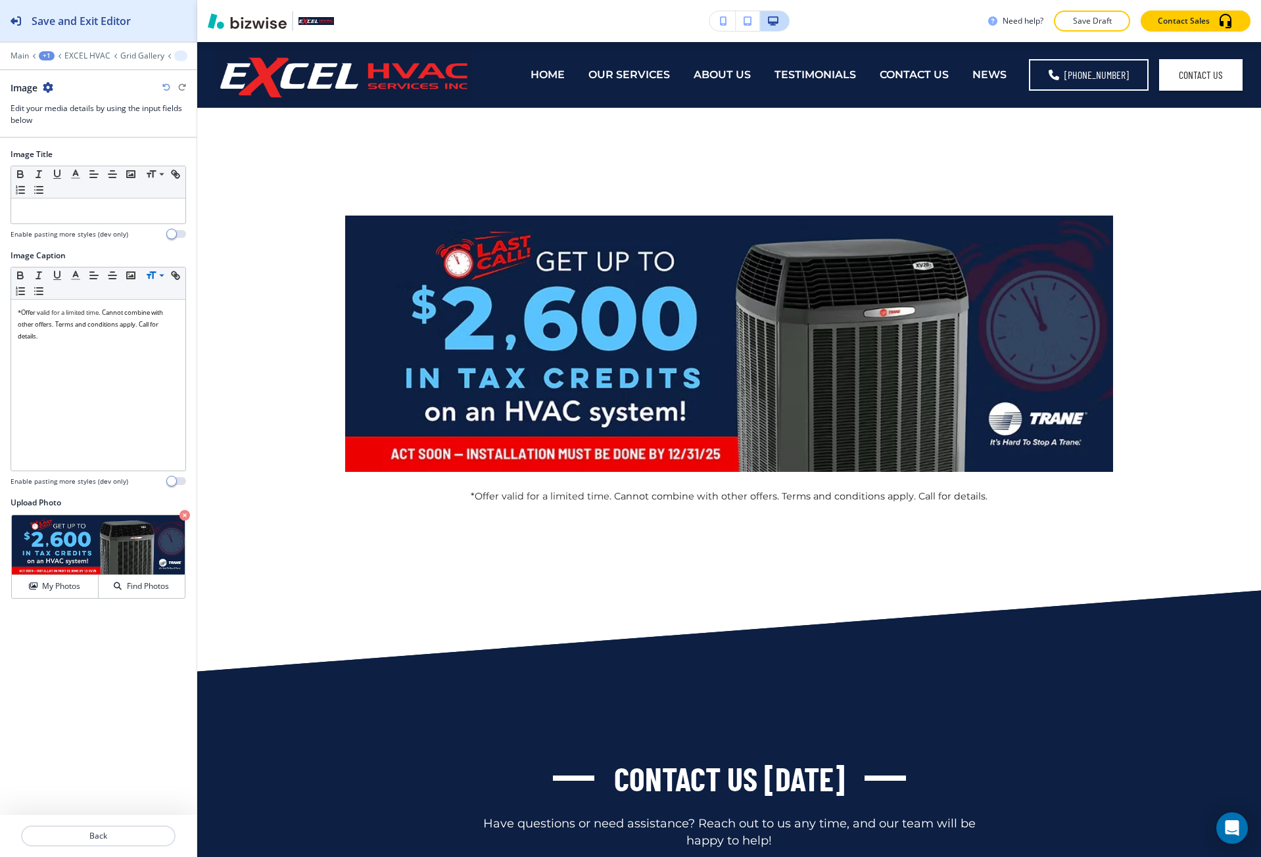
click at [133, 23] on button "Save and Exit Editor" at bounding box center [98, 20] width 197 height 41
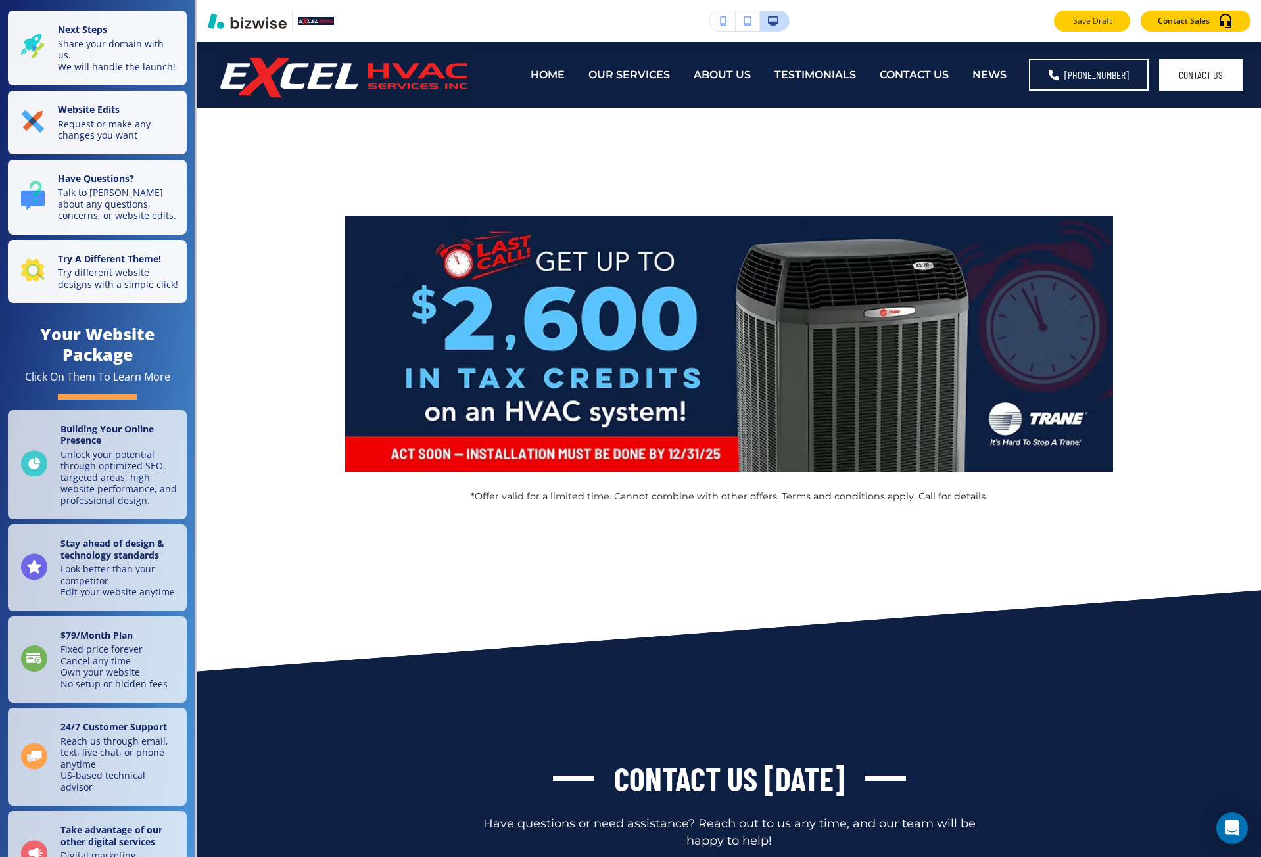
click at [1071, 26] on button "Save Draft" at bounding box center [1092, 21] width 76 height 21
